Goal: Navigation & Orientation: Find specific page/section

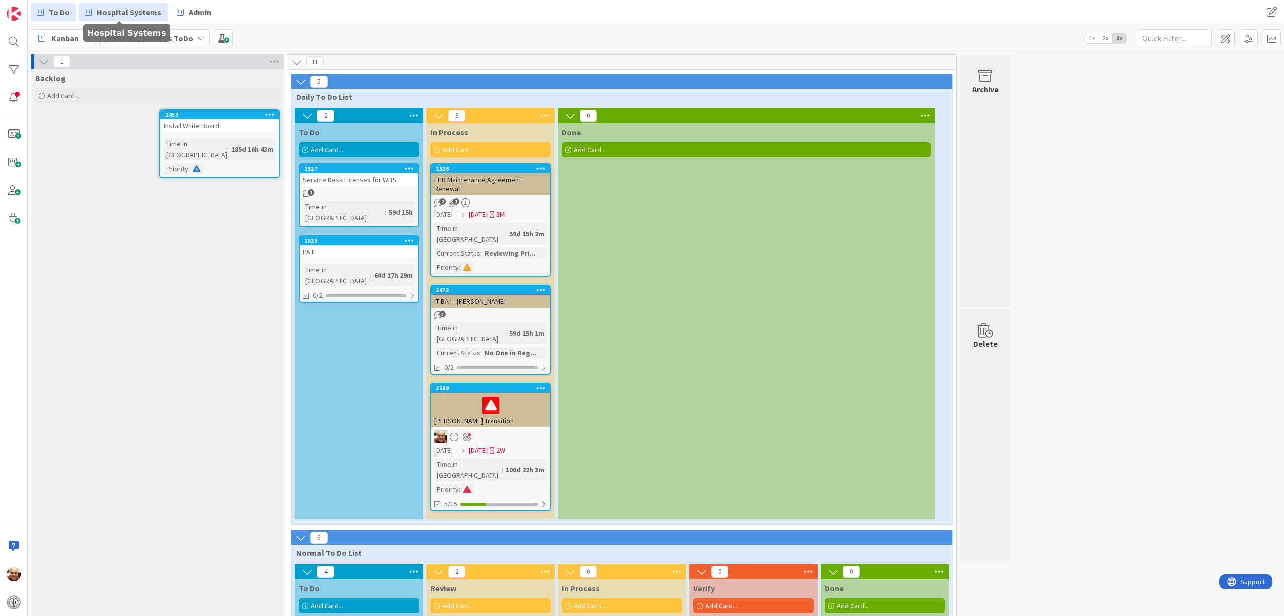
click at [120, 11] on span "Hospital Systems" at bounding box center [129, 12] width 65 height 12
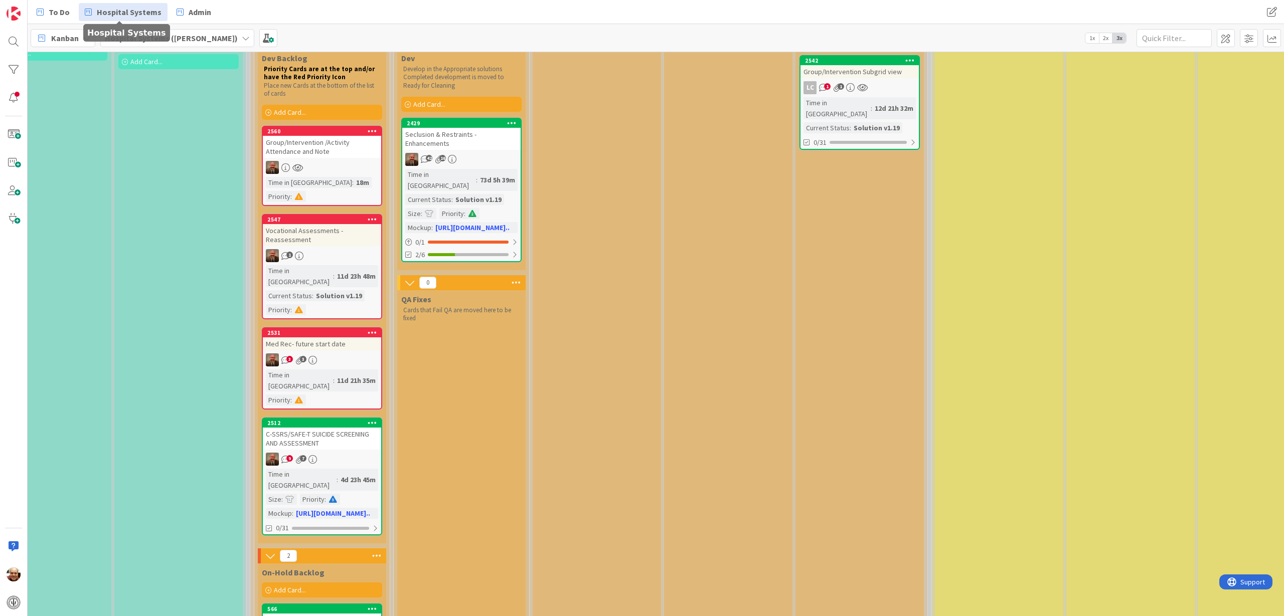
scroll to position [188, 579]
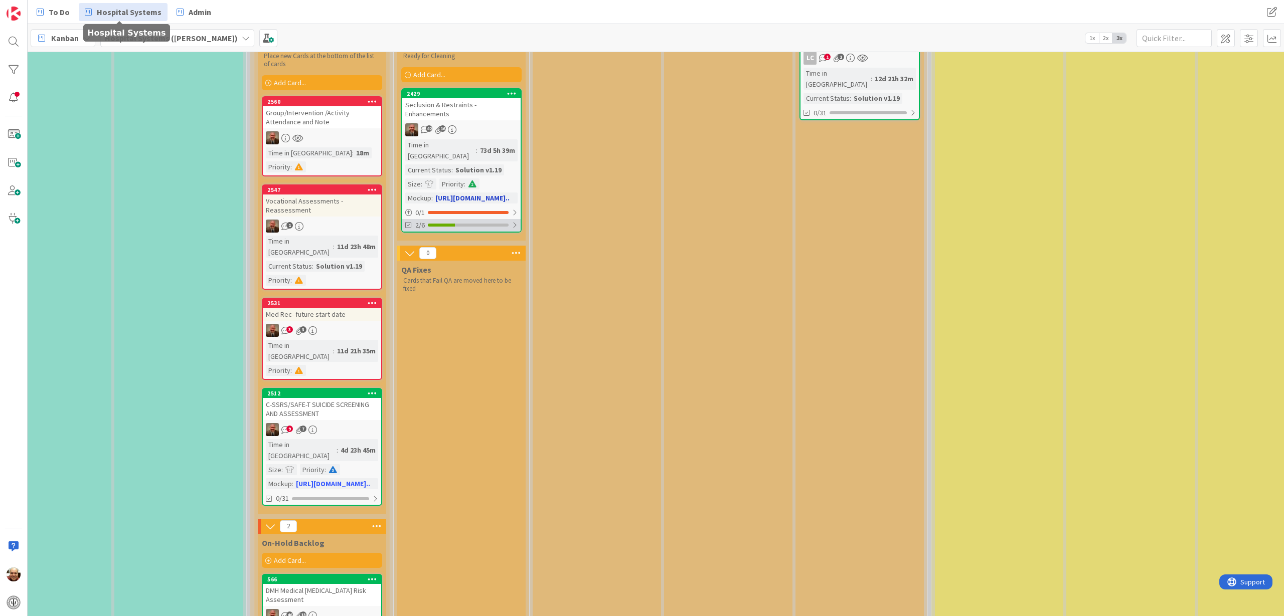
click at [470, 224] on div at bounding box center [468, 225] width 81 height 3
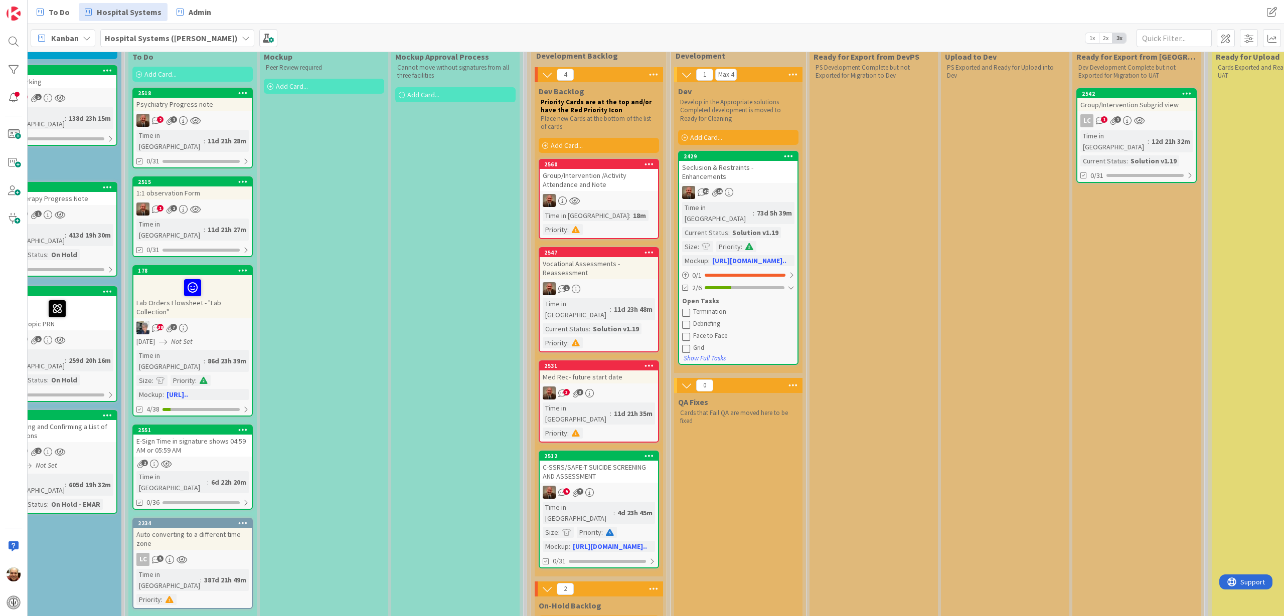
scroll to position [125, 270]
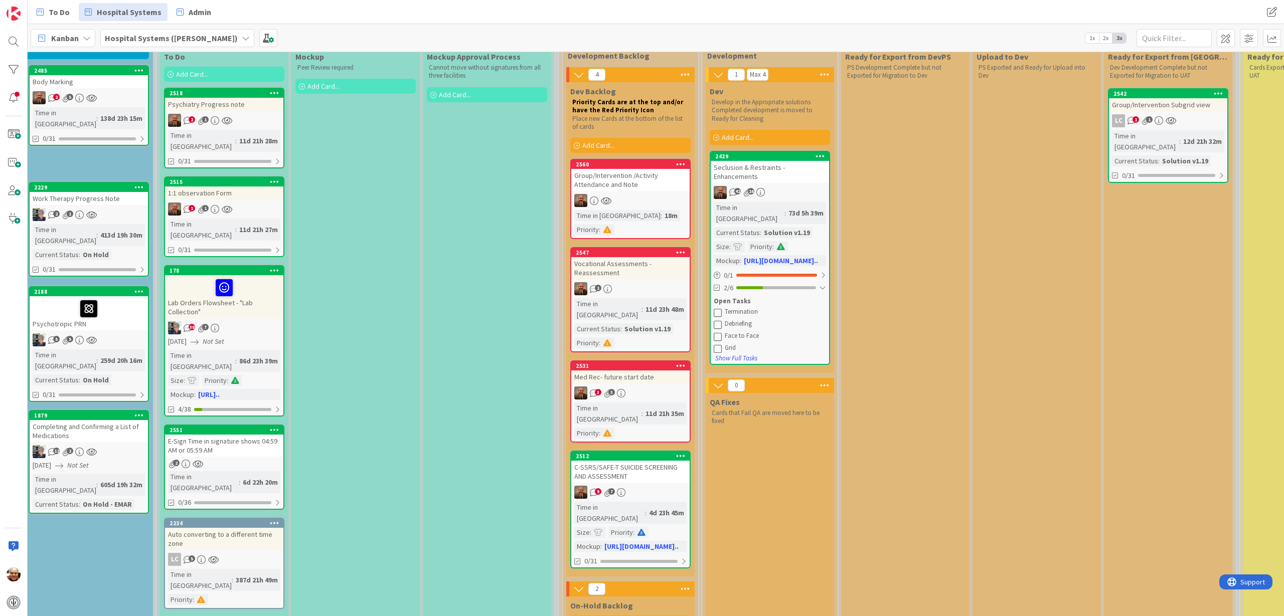
click at [644, 180] on div "Group/Intervention /Activity Attendance and Note" at bounding box center [630, 180] width 118 height 22
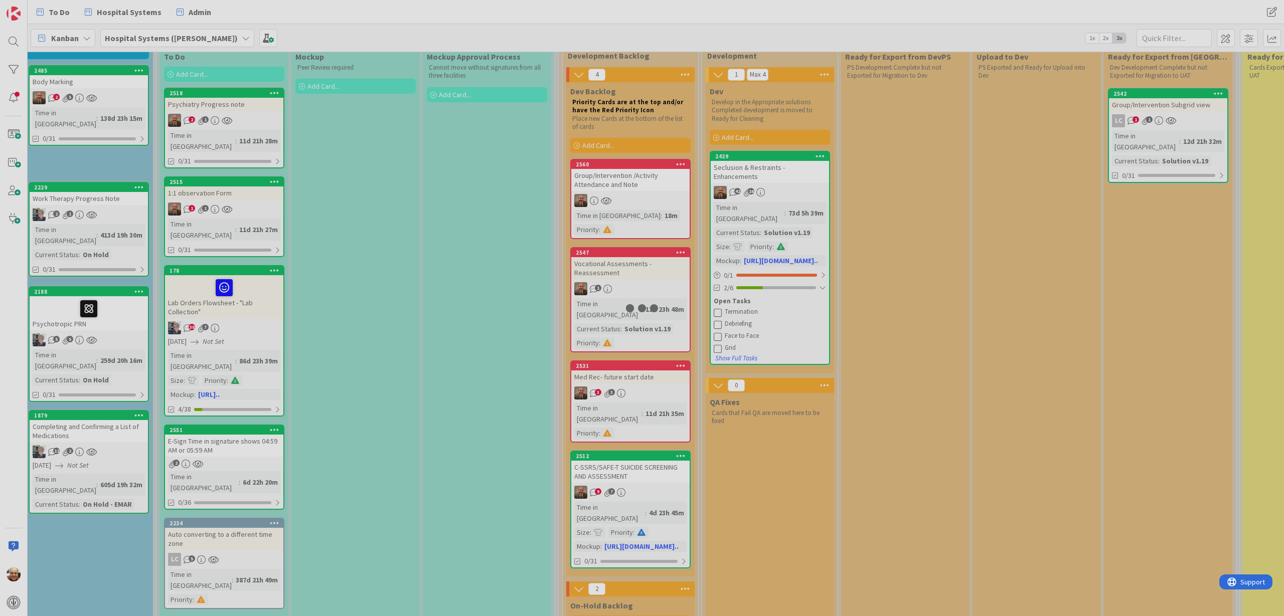
click at [643, 180] on div at bounding box center [642, 308] width 1284 height 616
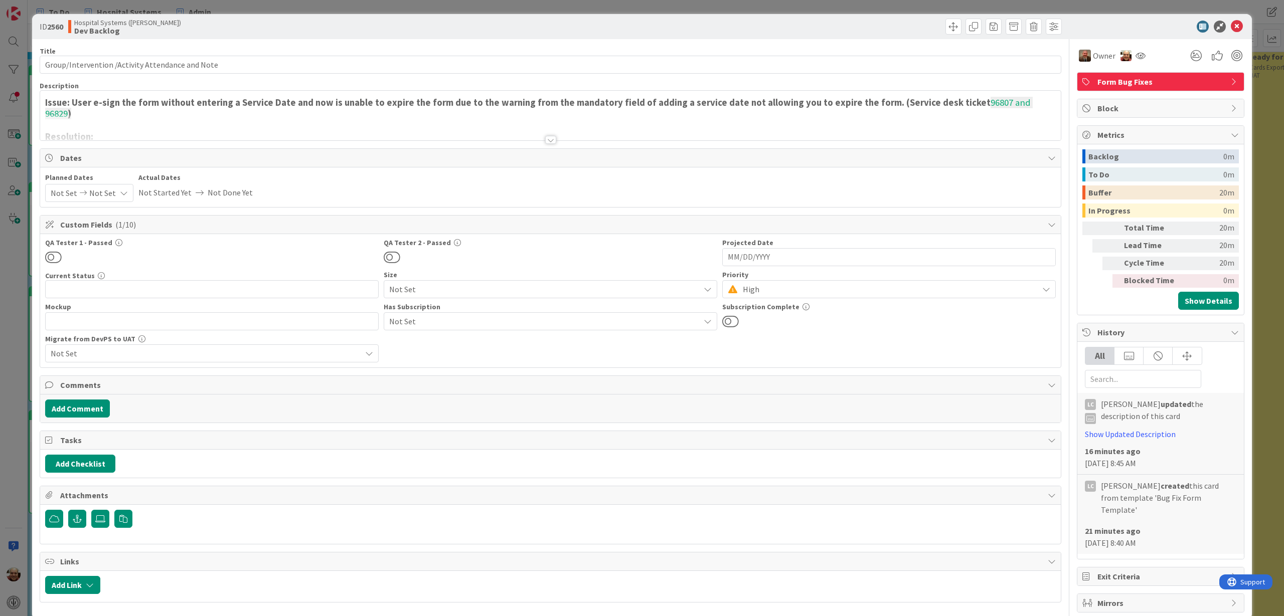
click at [545, 140] on div at bounding box center [550, 140] width 11 height 8
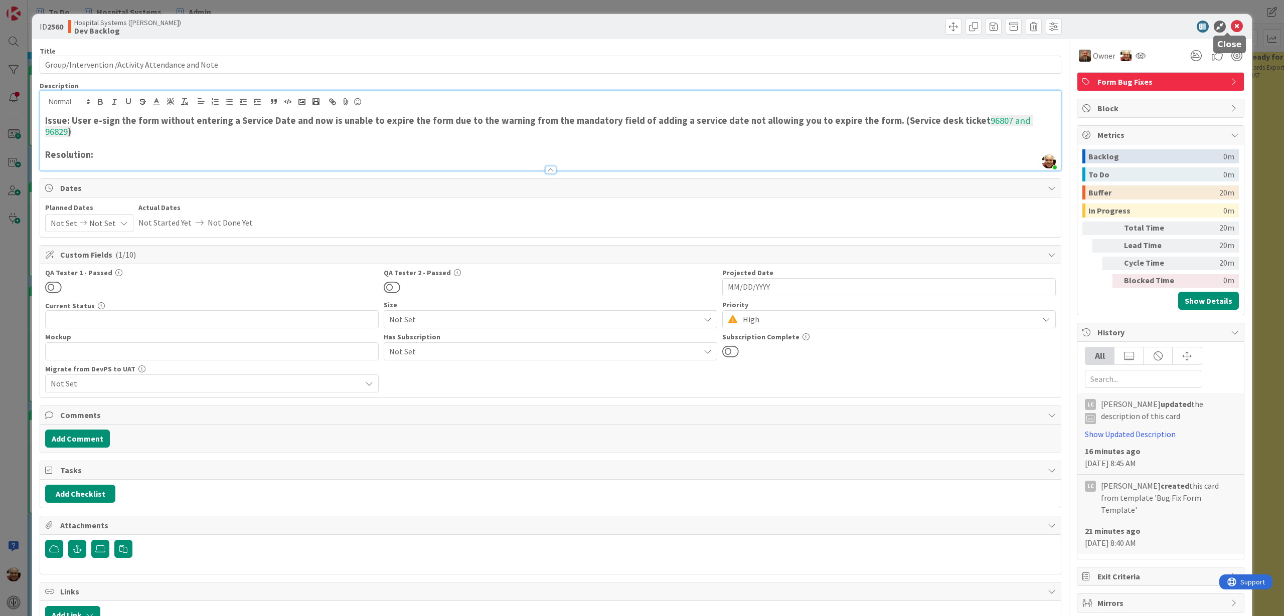
click at [962, 27] on icon at bounding box center [1237, 27] width 12 height 12
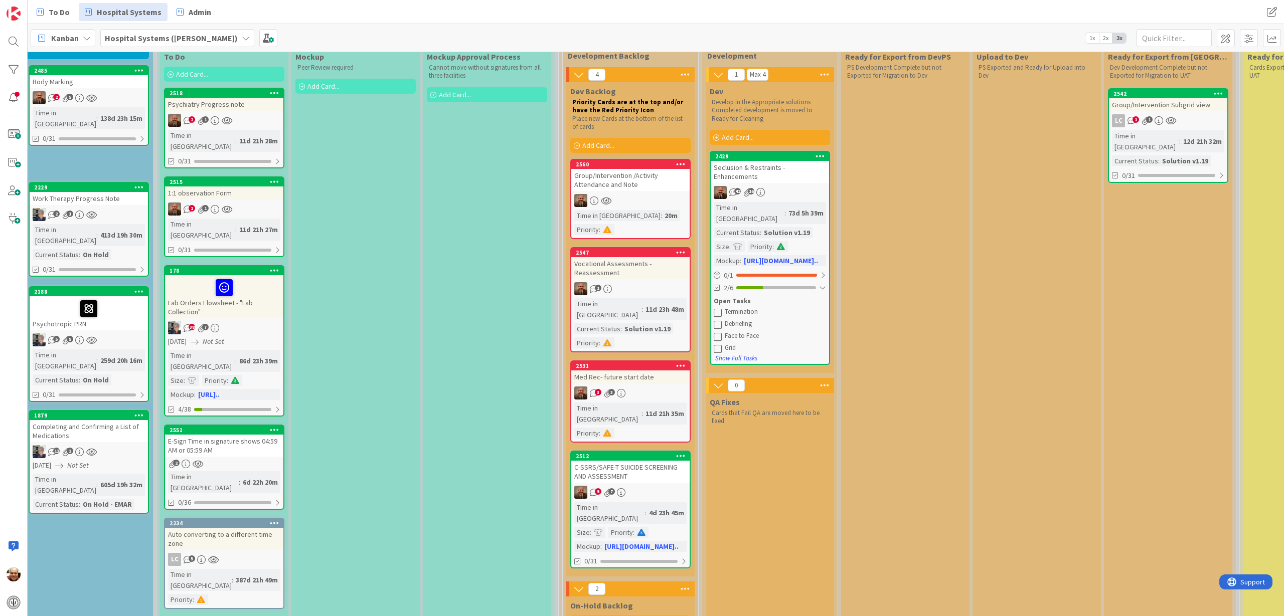
click at [620, 177] on div "Group/Intervention /Activity Attendance and Note" at bounding box center [630, 180] width 118 height 22
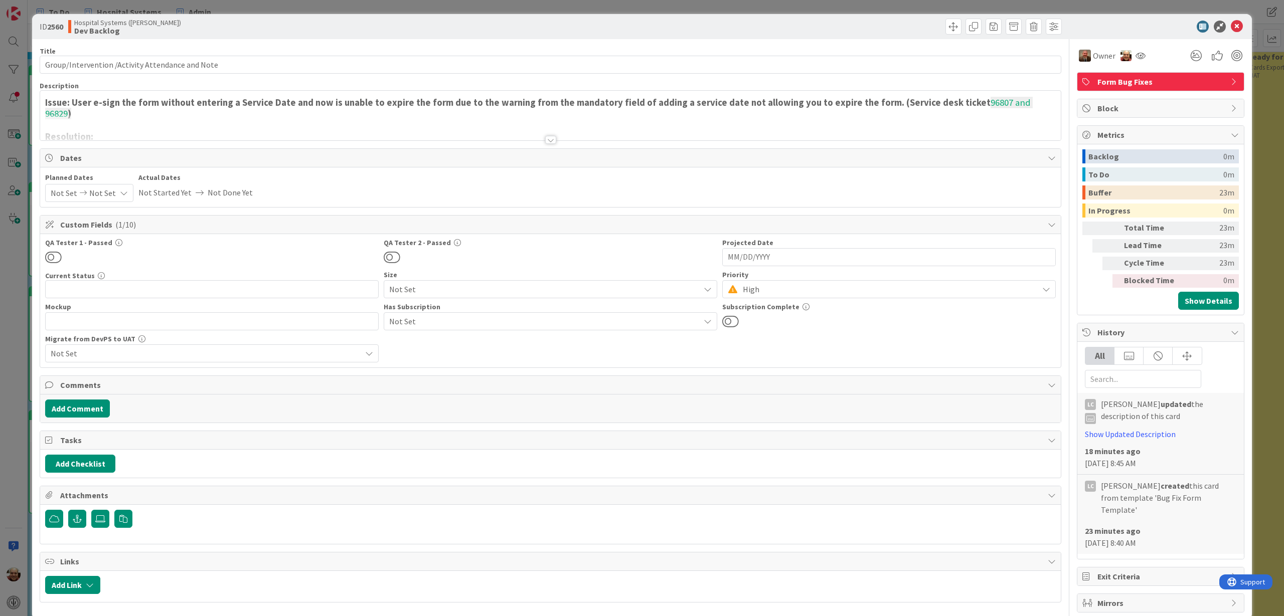
click at [548, 136] on div at bounding box center [550, 140] width 11 height 8
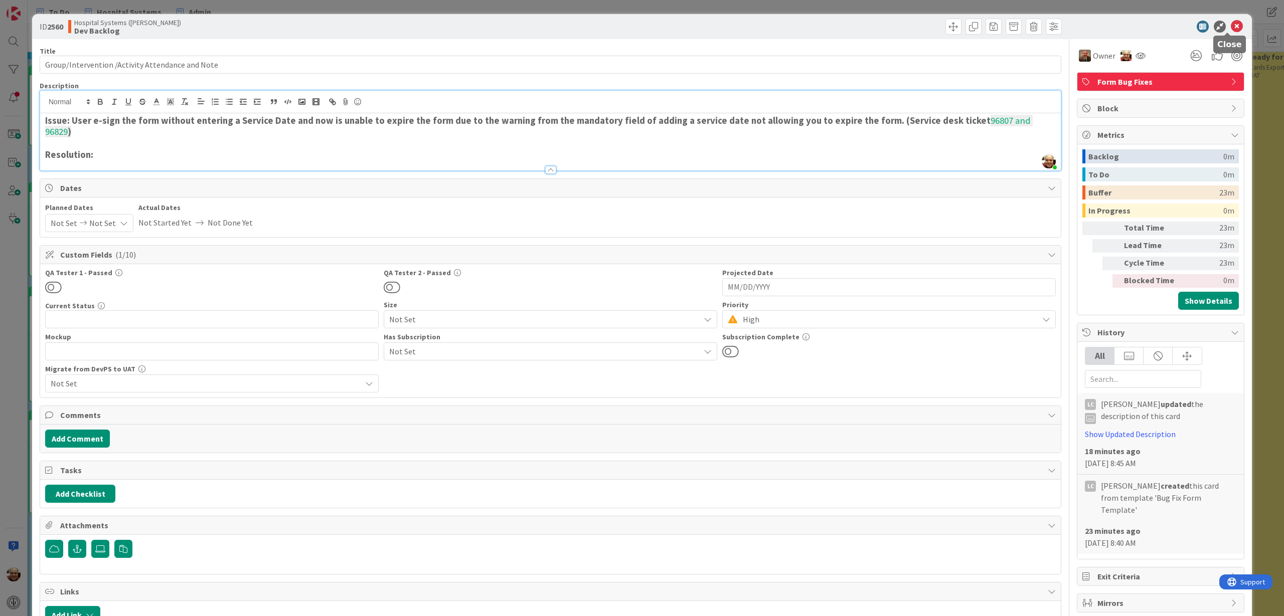
click at [962, 28] on icon at bounding box center [1237, 27] width 12 height 12
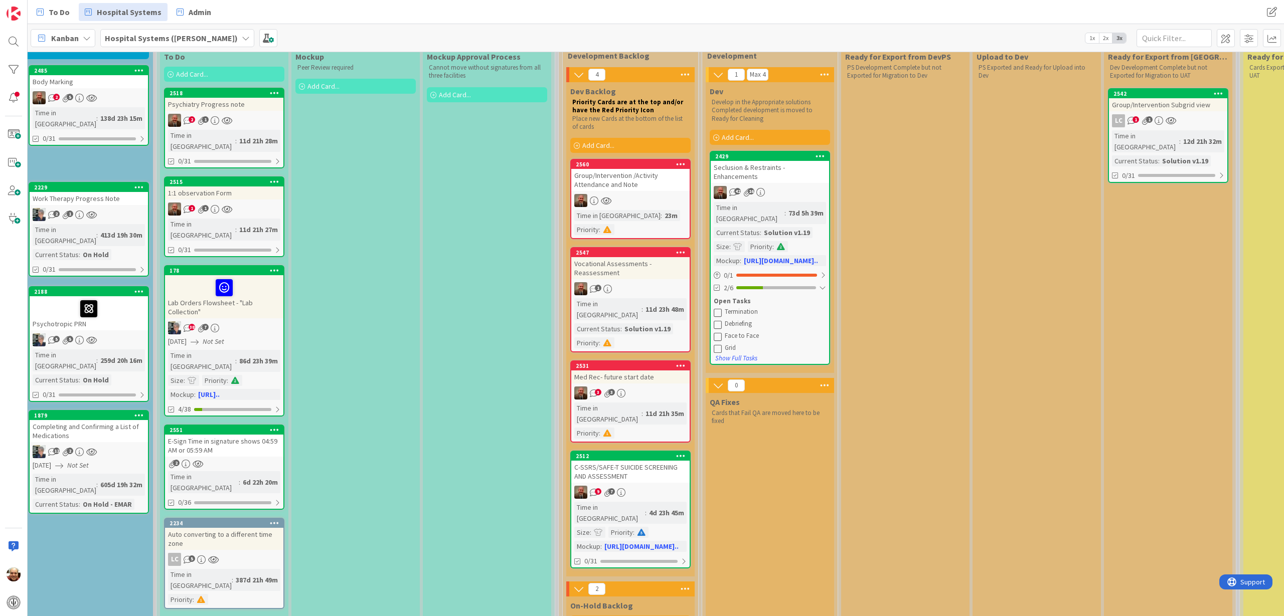
click at [627, 257] on div "Vocational Assessments -Reassessment" at bounding box center [630, 268] width 118 height 22
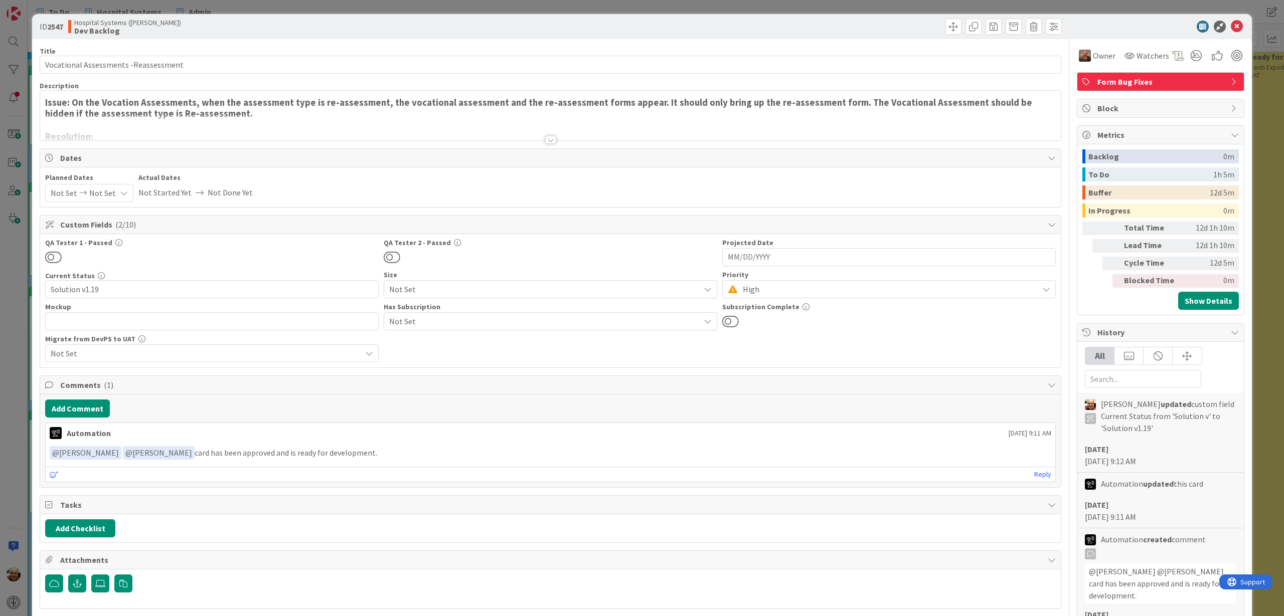
click at [548, 143] on div at bounding box center [550, 140] width 11 height 8
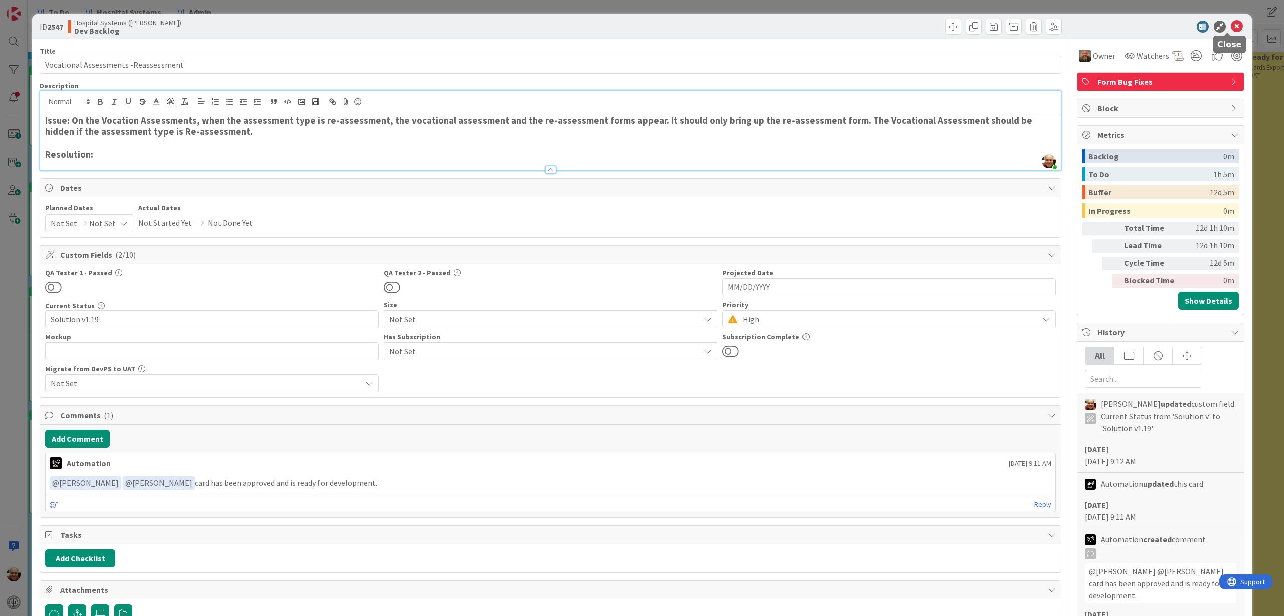
click at [962, 24] on icon at bounding box center [1237, 27] width 12 height 12
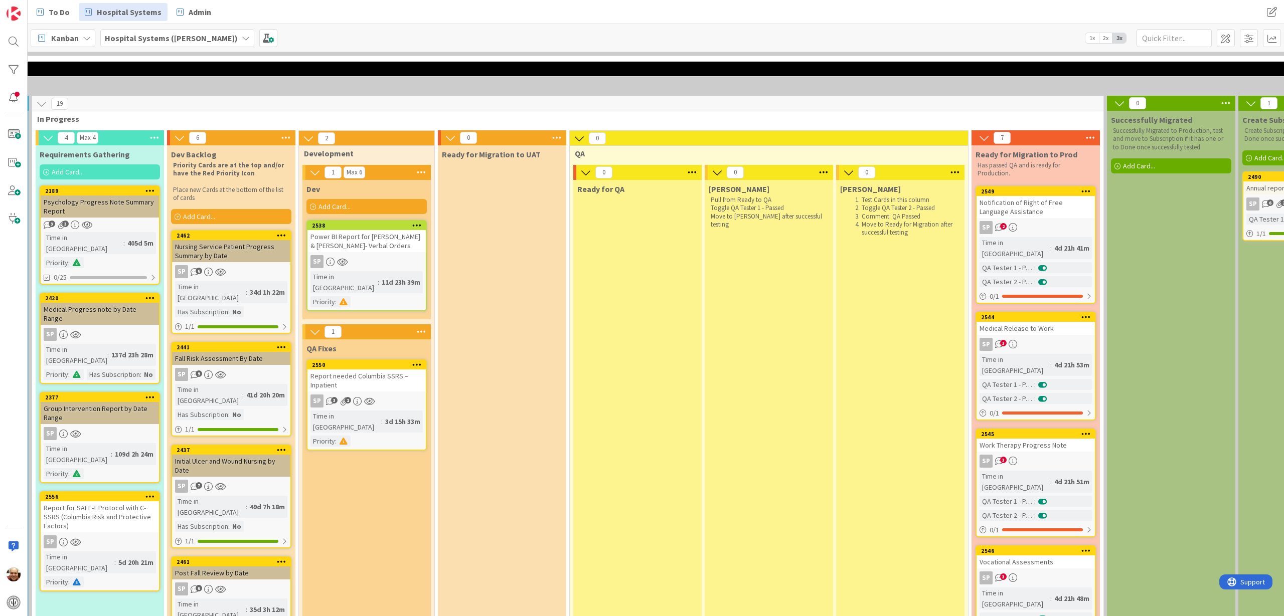
scroll to position [1442, 270]
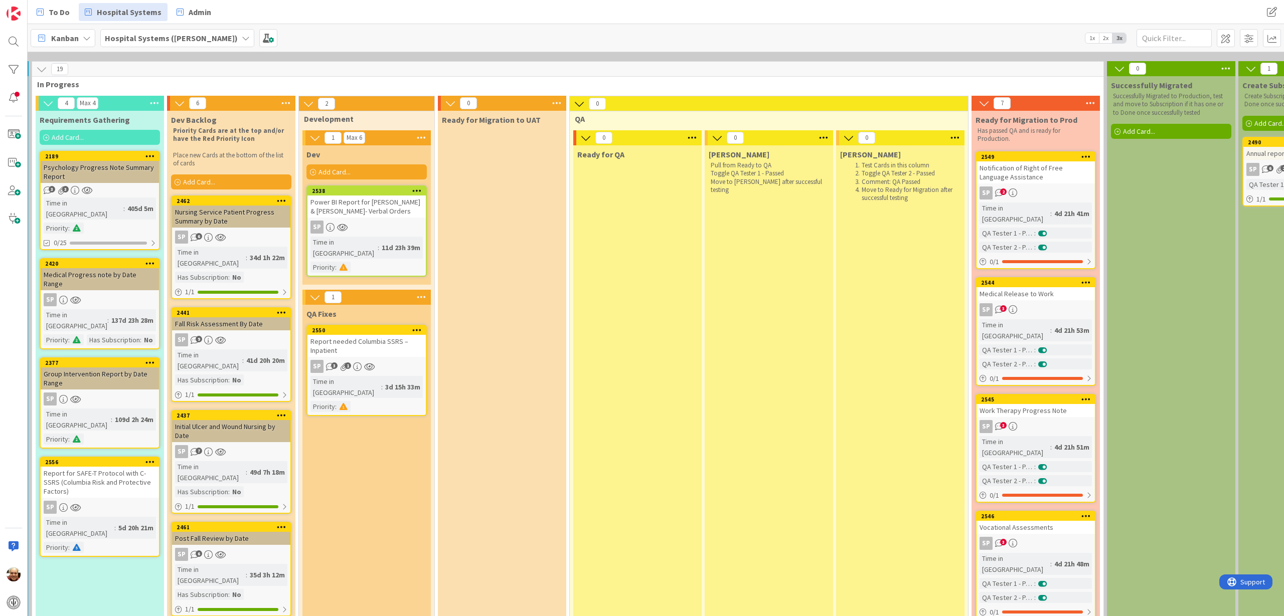
click at [360, 335] on div "Report needed Columbia SSRS – Inpatient" at bounding box center [366, 346] width 118 height 22
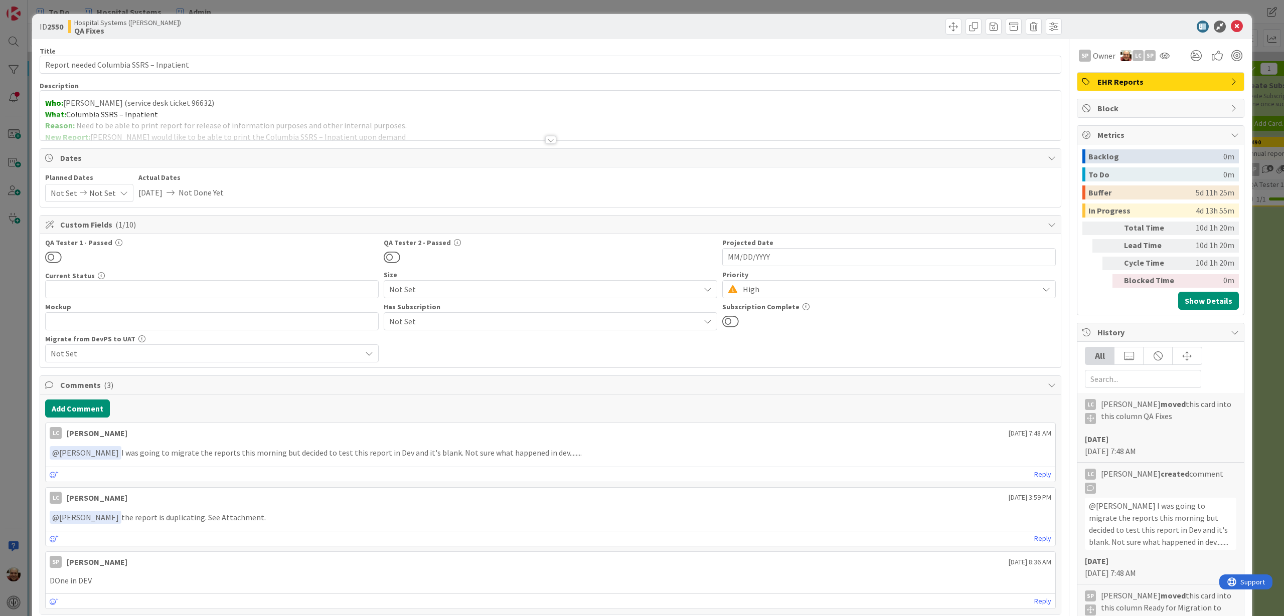
click at [547, 140] on div at bounding box center [550, 140] width 11 height 8
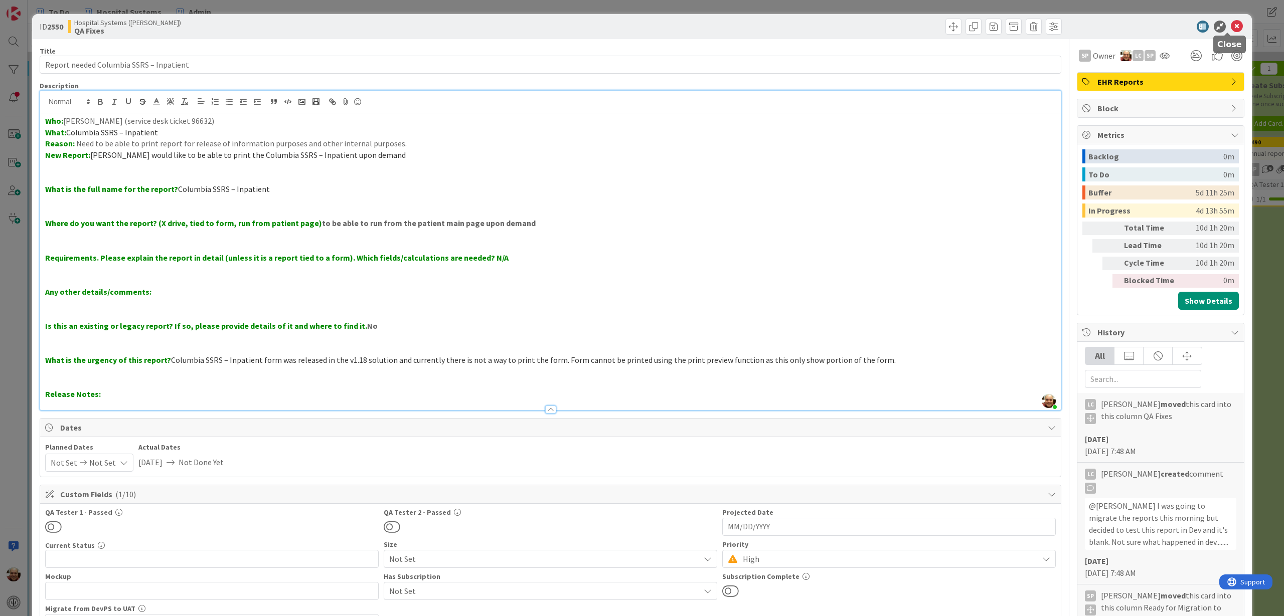
click at [962, 25] on icon at bounding box center [1237, 27] width 12 height 12
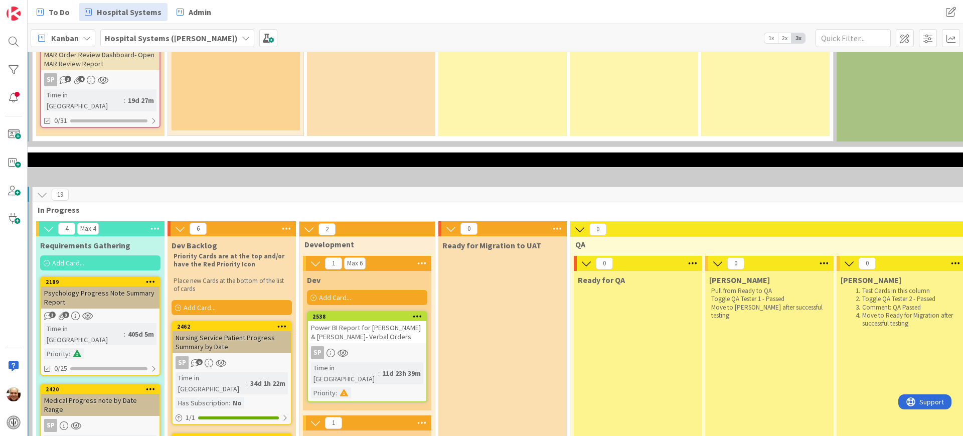
scroll to position [1316, 270]
